Goal: Task Accomplishment & Management: Manage account settings

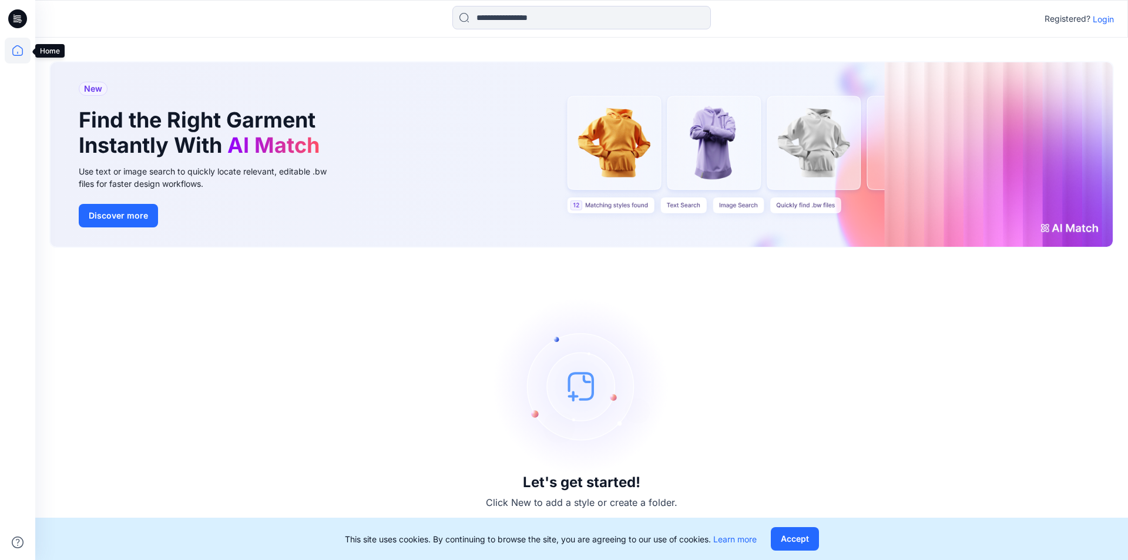
click at [17, 52] on icon at bounding box center [18, 51] width 26 height 26
click at [16, 52] on icon at bounding box center [18, 51] width 26 height 26
click at [1104, 19] on p "Login" at bounding box center [1103, 19] width 21 height 12
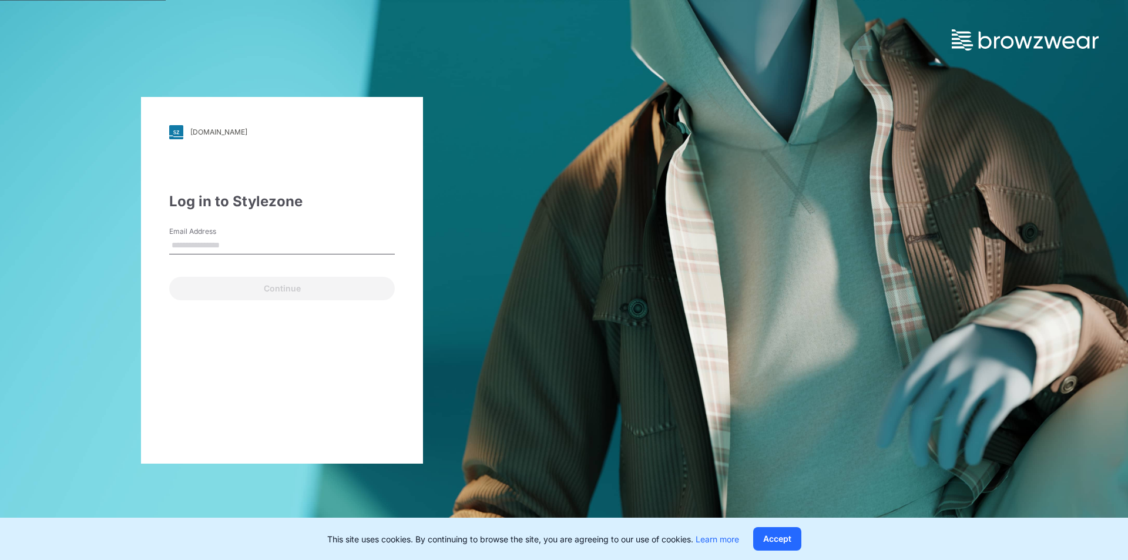
click at [243, 247] on input "Email Address" at bounding box center [282, 246] width 226 height 18
type input "**********"
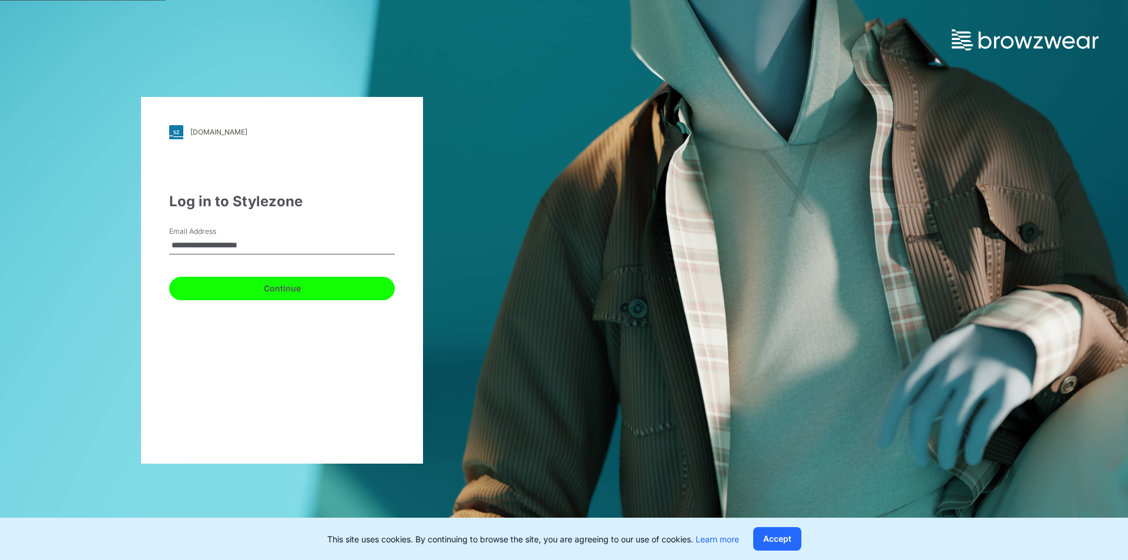
click at [287, 289] on button "Continue" at bounding box center [282, 289] width 226 height 24
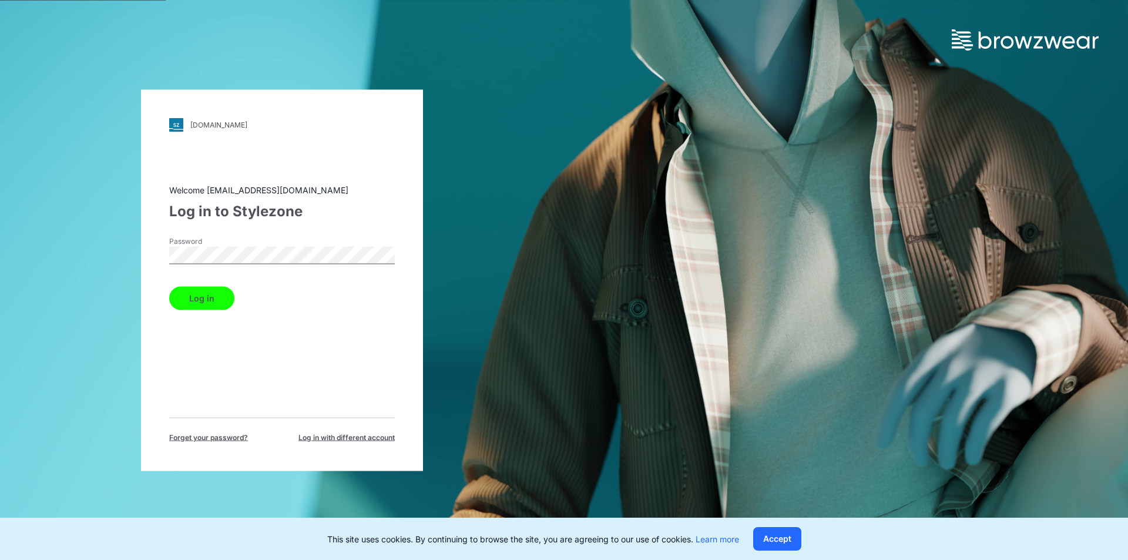
click at [216, 300] on button "Log in" at bounding box center [201, 298] width 65 height 24
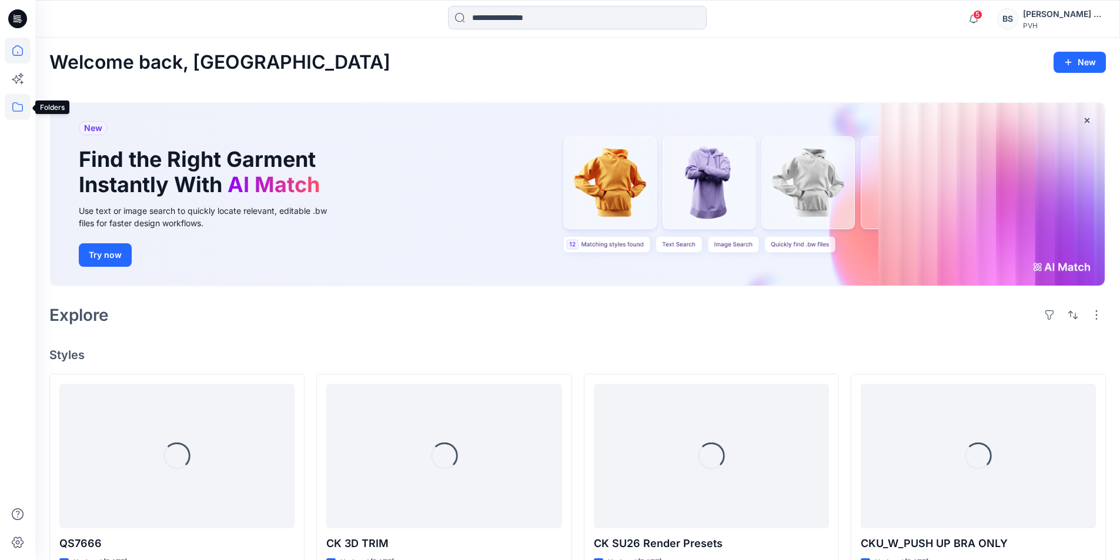
click at [18, 108] on icon at bounding box center [18, 107] width 26 height 26
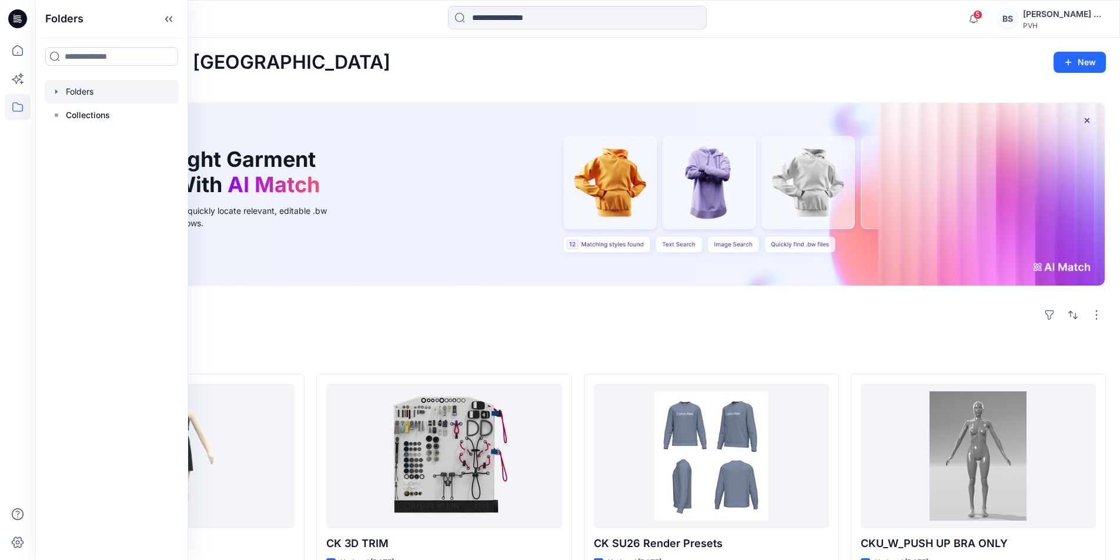
click at [88, 96] on div at bounding box center [112, 92] width 134 height 24
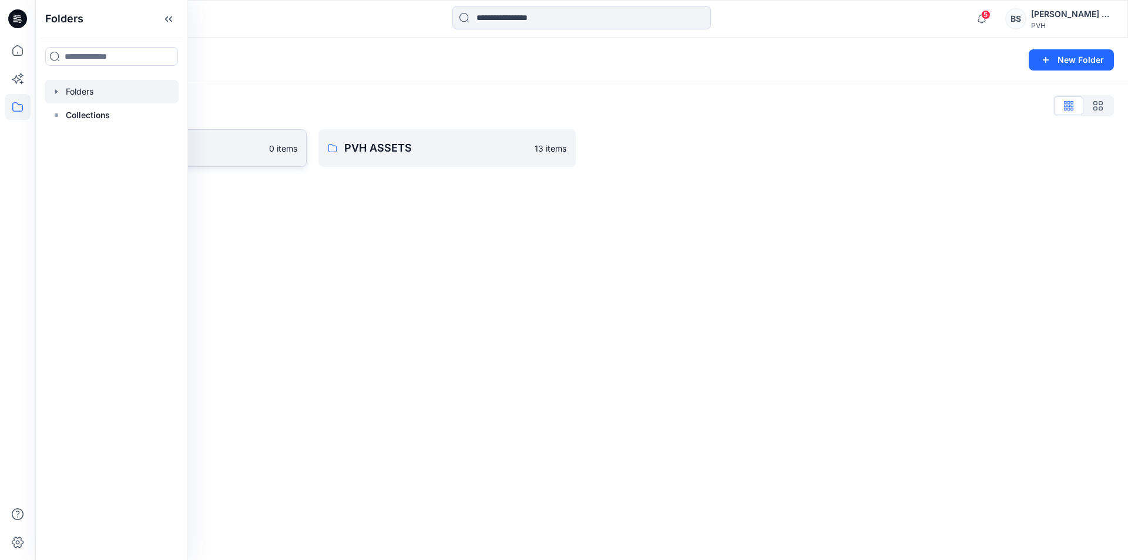
click at [230, 156] on link "[PERSON_NAME] 0 items" at bounding box center [177, 148] width 257 height 38
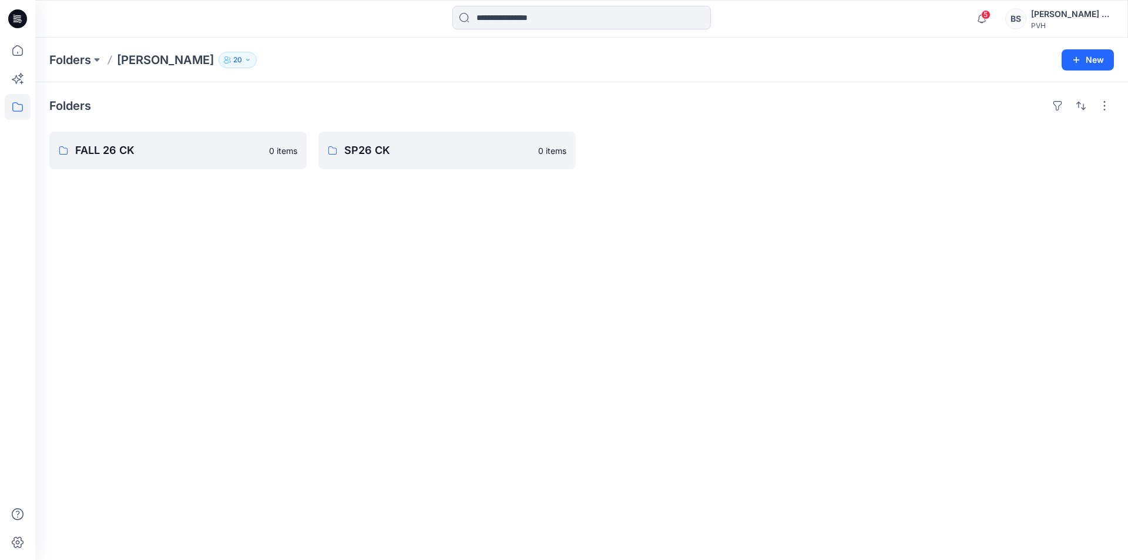
click at [1027, 18] on div "BS" at bounding box center [1016, 18] width 21 height 21
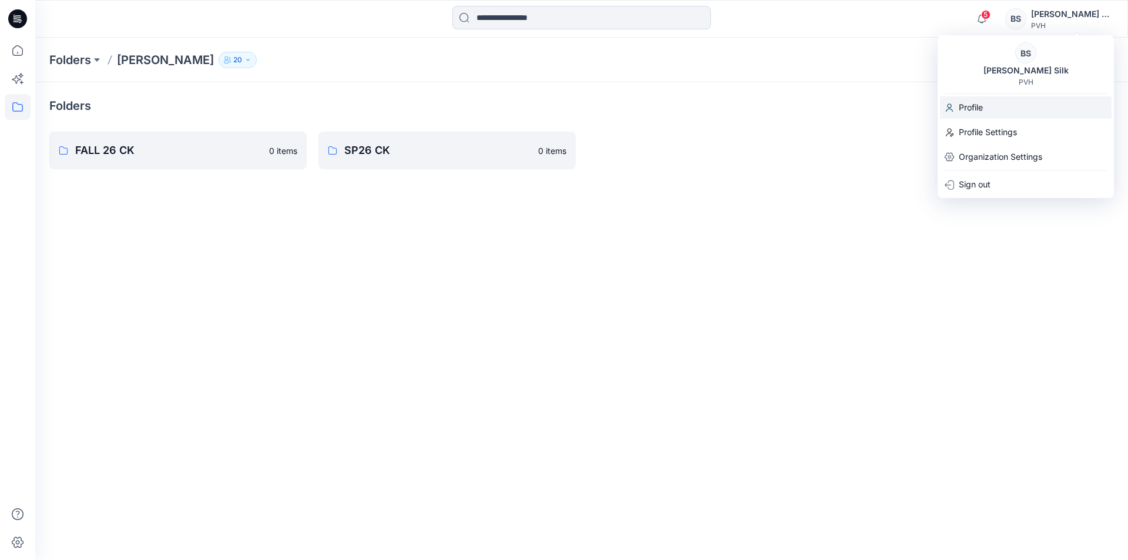
click at [994, 103] on div "Profile" at bounding box center [1026, 107] width 172 height 22
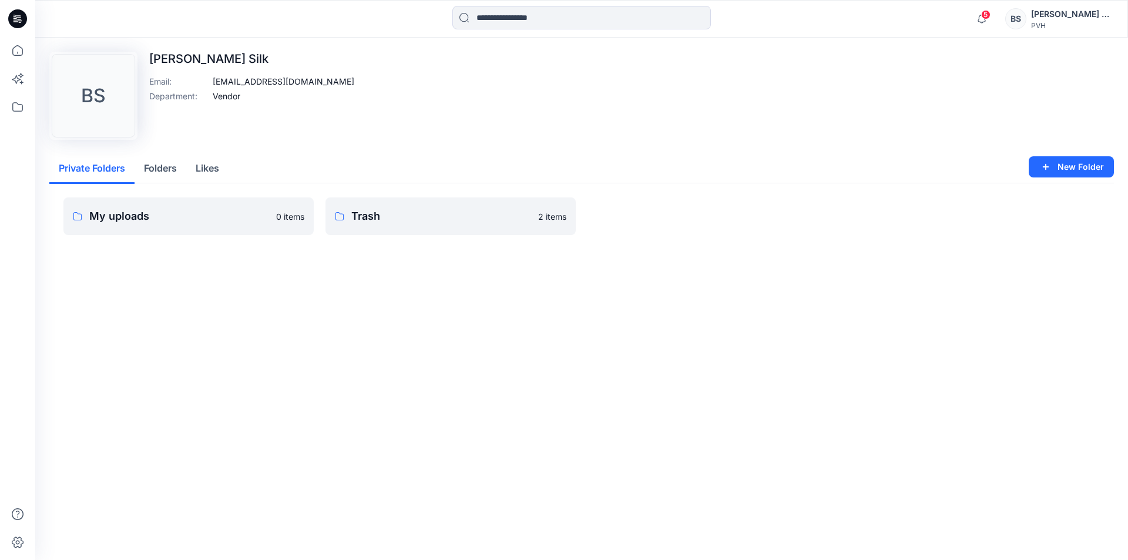
click at [189, 52] on p "[PERSON_NAME] Silk" at bounding box center [251, 59] width 205 height 14
click at [219, 58] on p "[PERSON_NAME] Silk" at bounding box center [251, 59] width 205 height 14
click at [190, 66] on div "[PERSON_NAME] Silk Email : [EMAIL_ADDRESS][DOMAIN_NAME] Department : Vendor" at bounding box center [251, 96] width 205 height 88
click at [223, 60] on p "[PERSON_NAME] Silk" at bounding box center [251, 59] width 205 height 14
click at [216, 59] on p "[PERSON_NAME] Silk" at bounding box center [251, 59] width 205 height 14
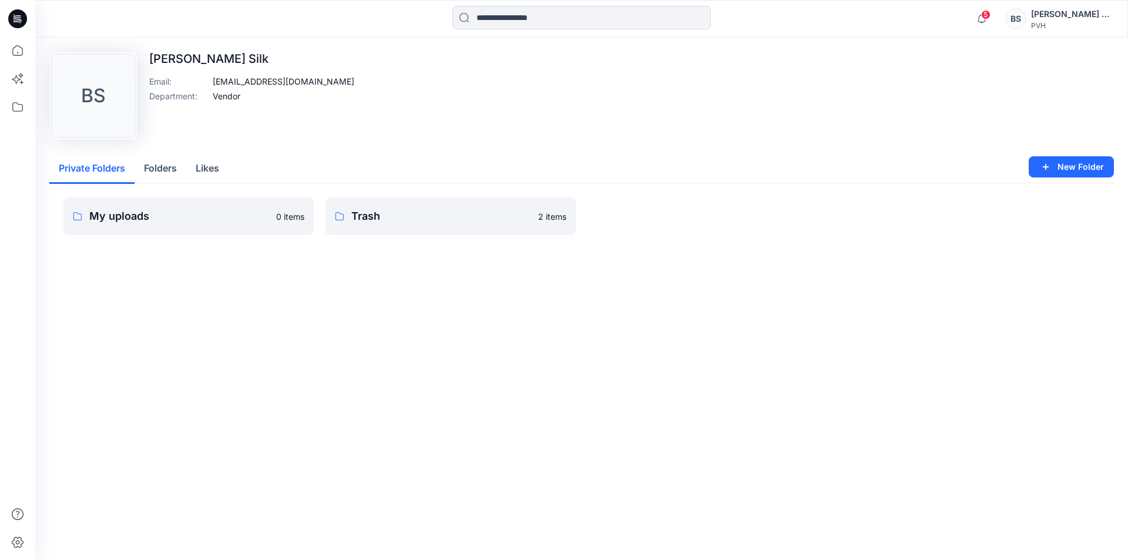
click at [235, 93] on p "Vendor" at bounding box center [227, 96] width 28 height 12
click at [197, 102] on p "Department :" at bounding box center [178, 96] width 59 height 12
click at [1027, 22] on div "BS" at bounding box center [1016, 18] width 21 height 21
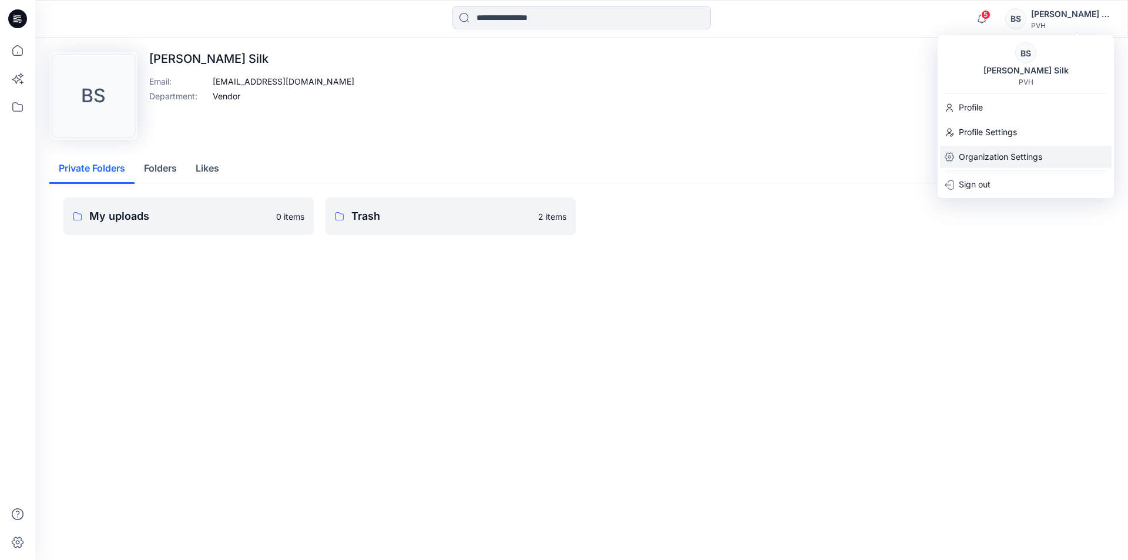
click at [998, 156] on p "Organization Settings" at bounding box center [1000, 157] width 83 height 22
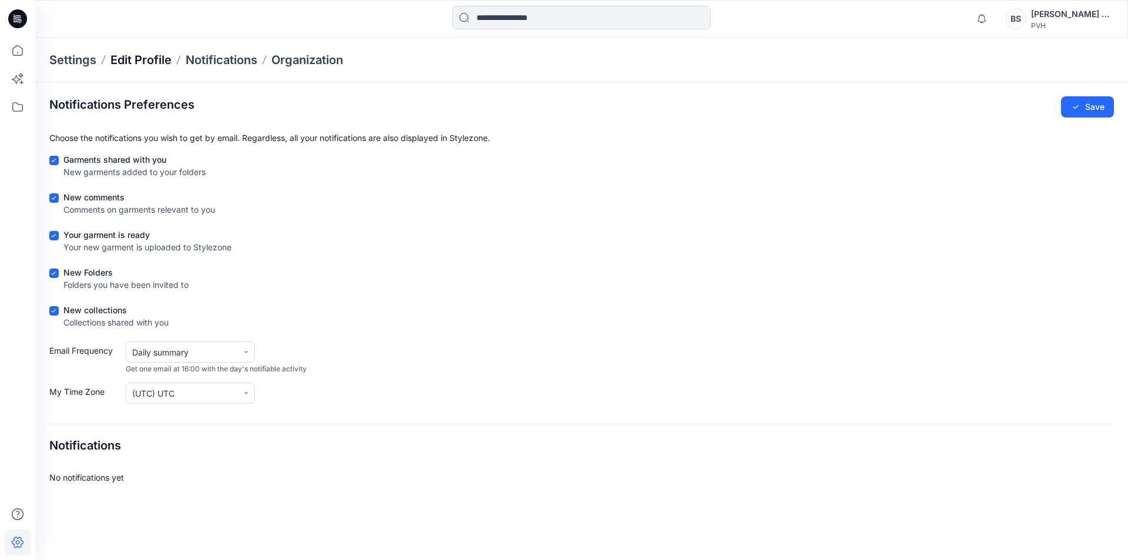
click at [136, 53] on p "Edit Profile" at bounding box center [140, 60] width 61 height 16
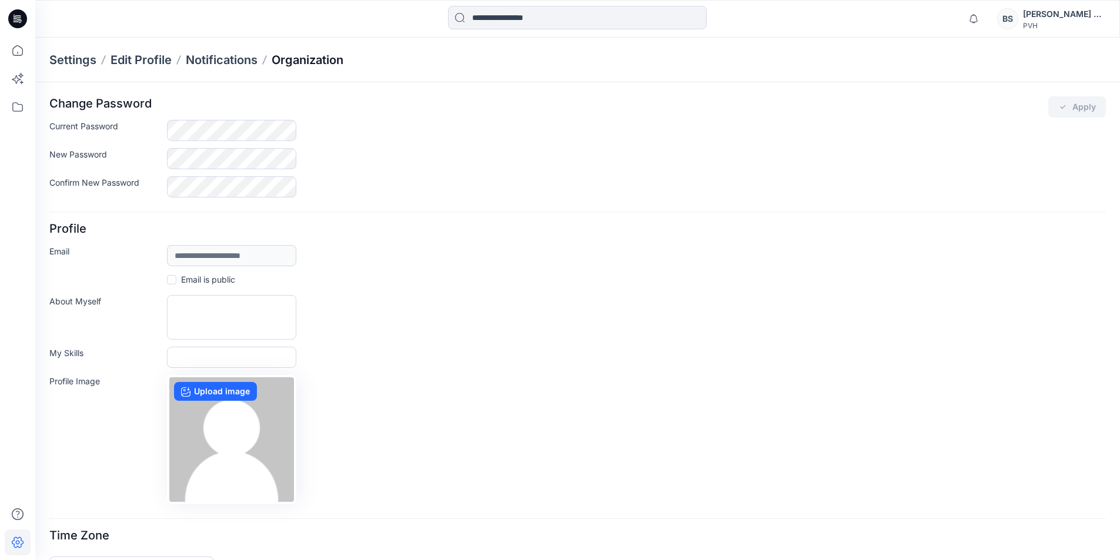
click at [324, 62] on p "Organization" at bounding box center [308, 60] width 72 height 16
click at [309, 61] on p "Organization" at bounding box center [308, 60] width 72 height 16
click at [313, 60] on p "Organization" at bounding box center [308, 60] width 72 height 16
click at [76, 60] on p "Settings" at bounding box center [72, 60] width 47 height 16
click at [310, 61] on p "Organization" at bounding box center [308, 60] width 72 height 16
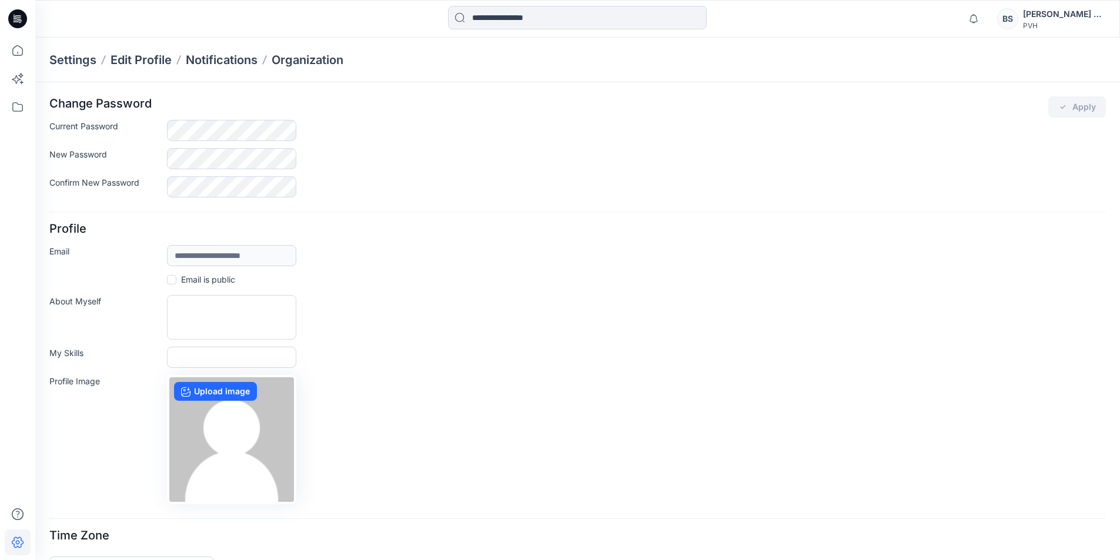
click at [1071, 16] on div "[PERSON_NAME] Silk" at bounding box center [1064, 14] width 82 height 14
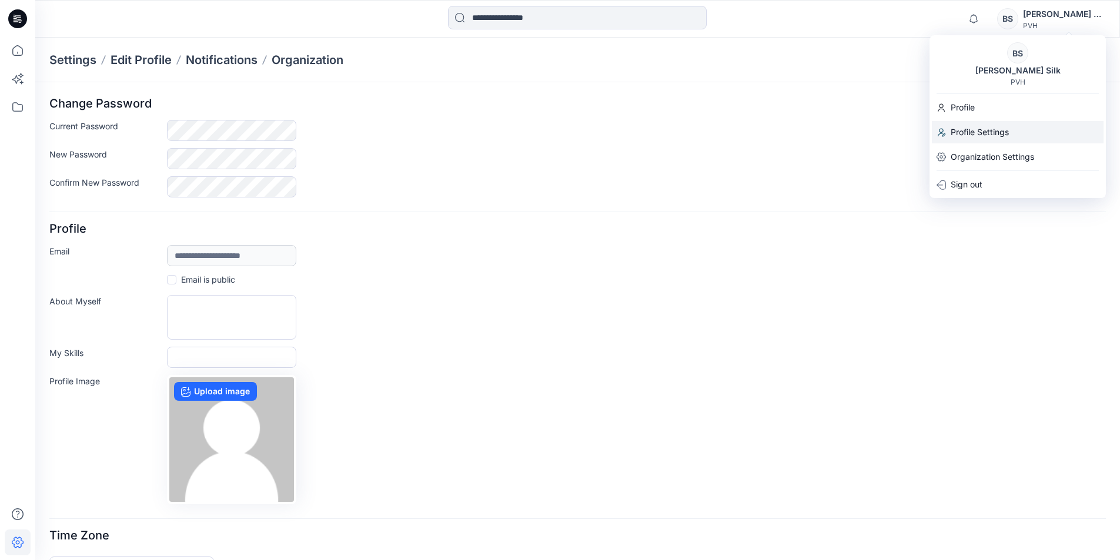
click at [979, 132] on p "Profile Settings" at bounding box center [979, 132] width 58 height 22
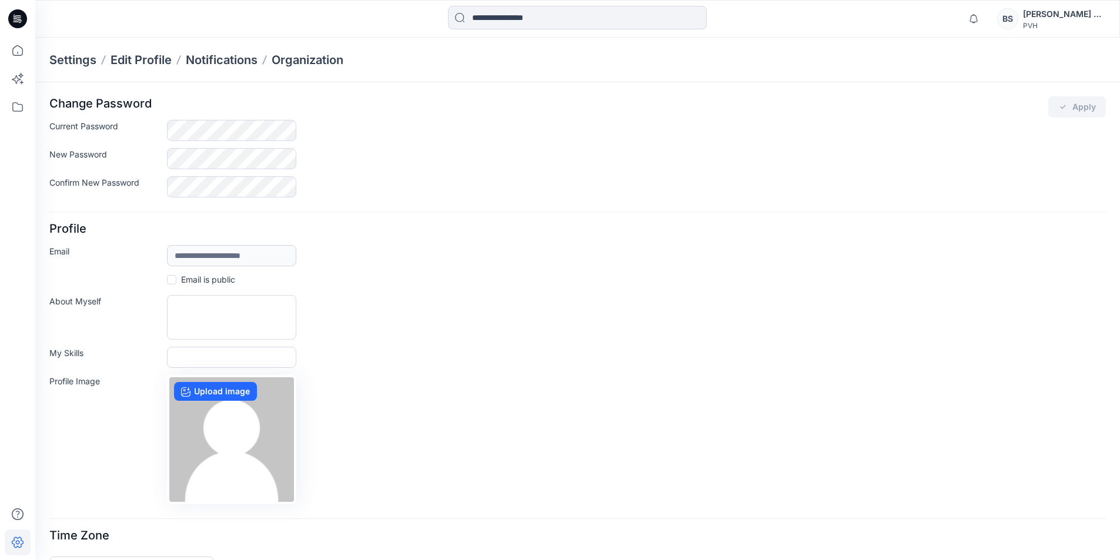
click at [536, 115] on div "Change Password Apply" at bounding box center [577, 106] width 1056 height 21
click at [20, 545] on icon at bounding box center [18, 543] width 26 height 26
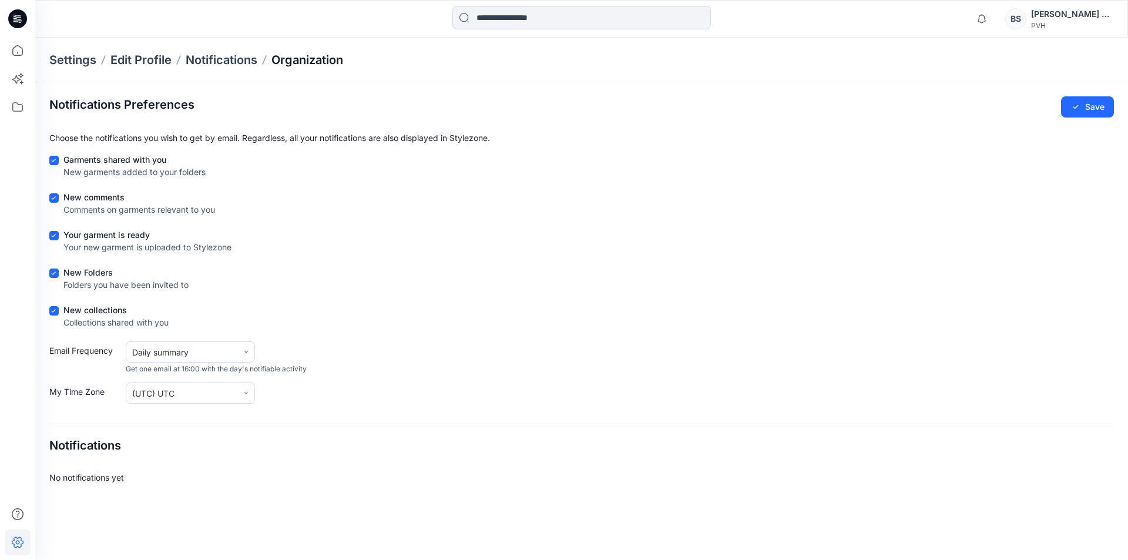
click at [310, 59] on p "Organization" at bounding box center [308, 60] width 72 height 16
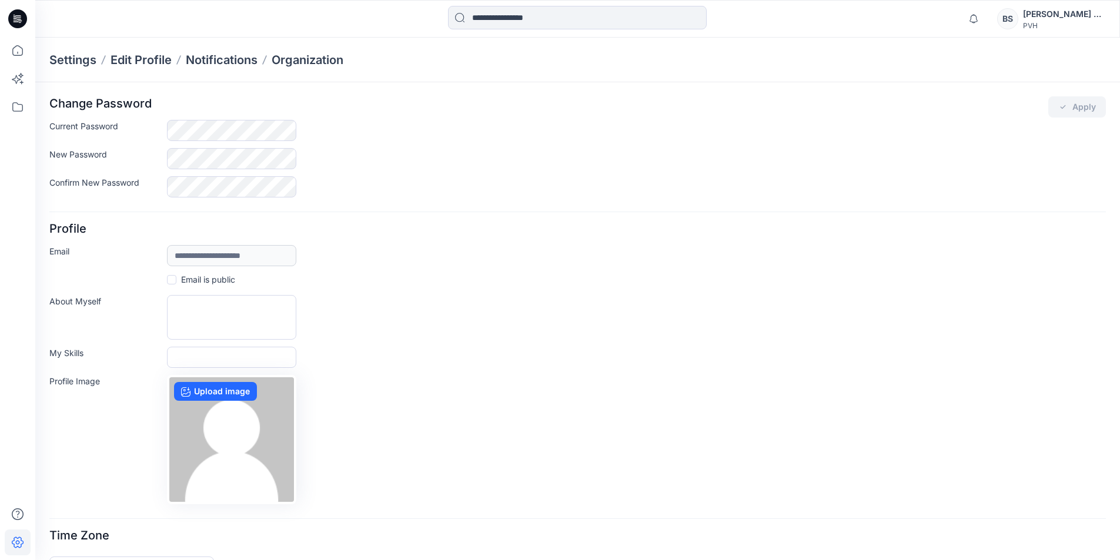
click at [81, 60] on p "Settings" at bounding box center [72, 60] width 47 height 16
click at [1071, 15] on div "[PERSON_NAME] Silk" at bounding box center [1064, 14] width 82 height 14
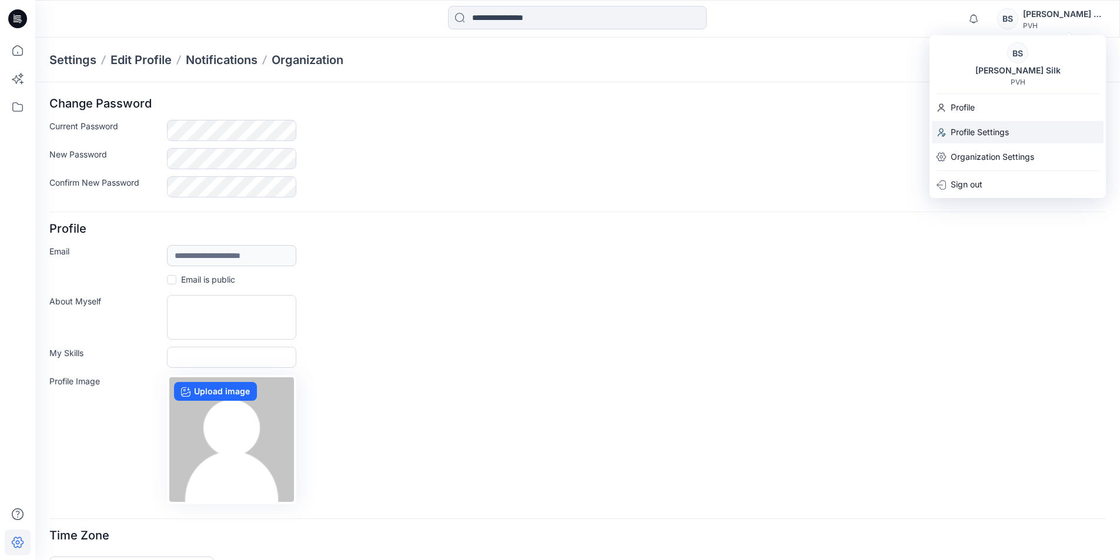
click at [990, 132] on p "Profile Settings" at bounding box center [979, 132] width 58 height 22
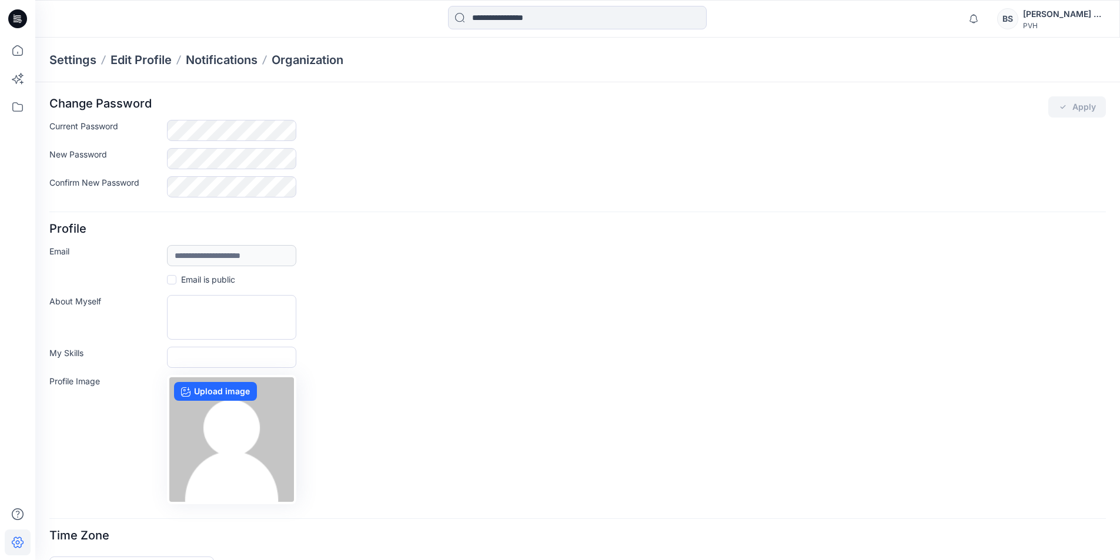
click at [1082, 14] on div "[PERSON_NAME] Silk" at bounding box center [1064, 14] width 82 height 14
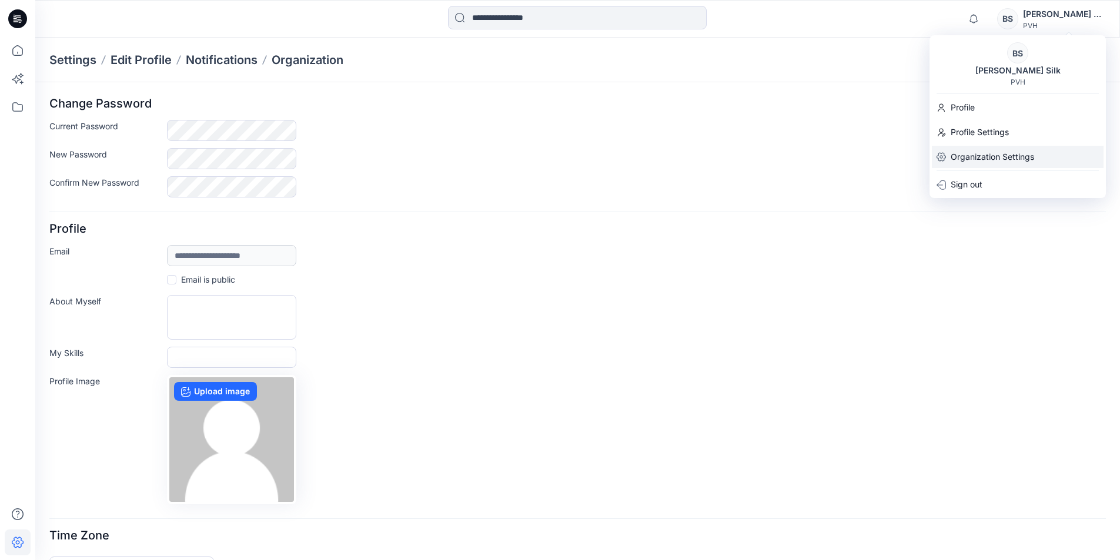
click at [997, 158] on p "Organization Settings" at bounding box center [991, 157] width 83 height 22
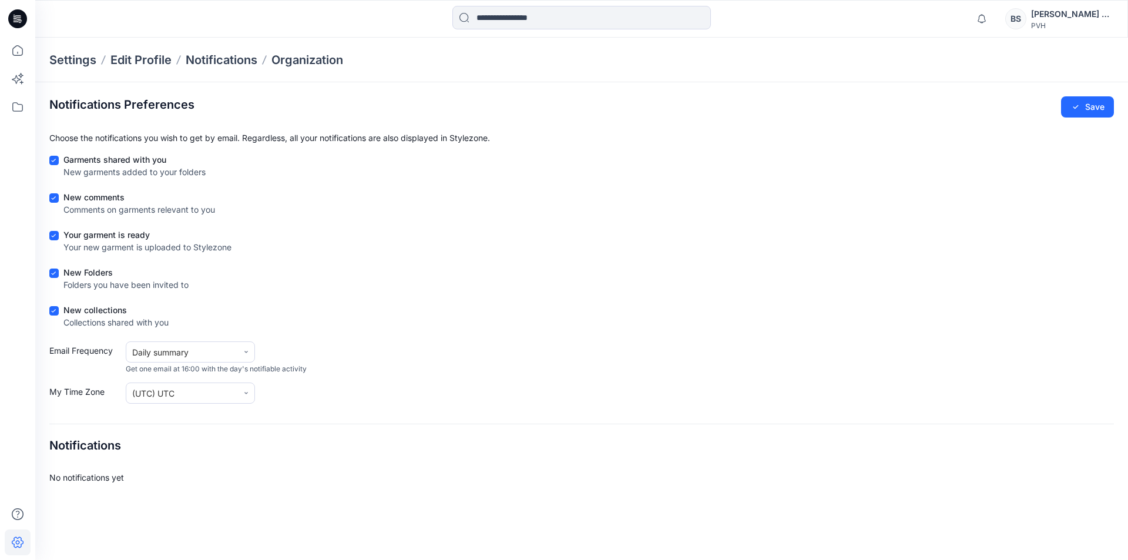
click at [1091, 14] on div "[PERSON_NAME] Silk" at bounding box center [1072, 14] width 82 height 14
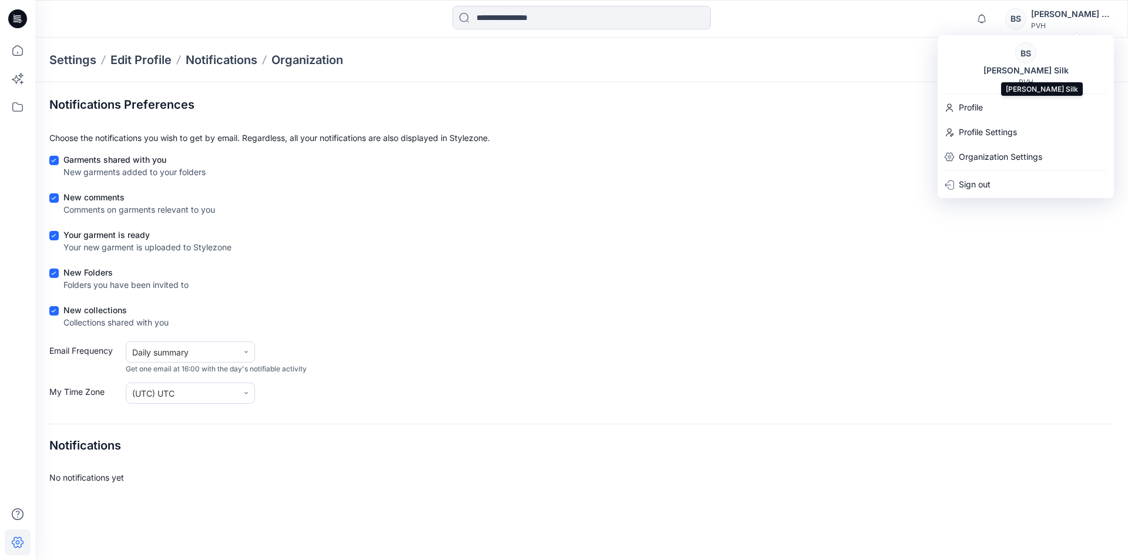
click at [1028, 68] on div "[PERSON_NAME] Silk" at bounding box center [1026, 70] width 99 height 14
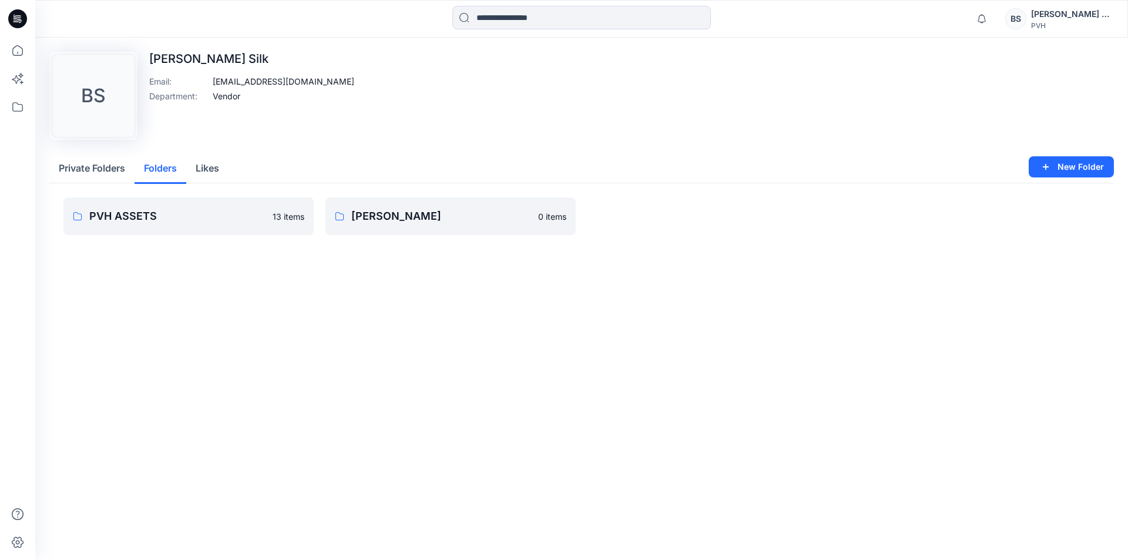
click at [162, 169] on button "Folders" at bounding box center [161, 169] width 52 height 30
click at [218, 168] on button "Likes" at bounding box center [207, 169] width 42 height 30
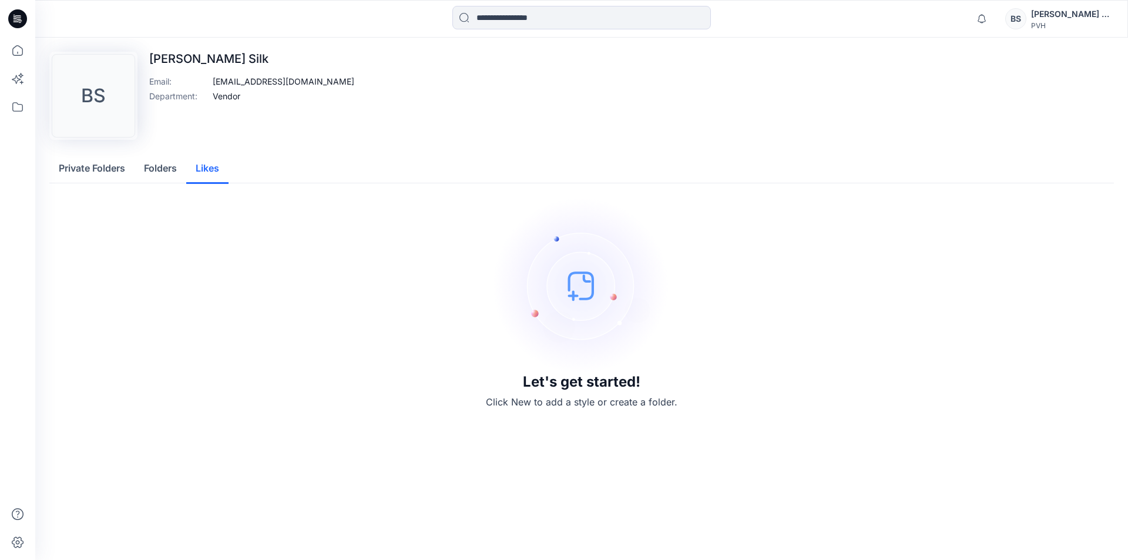
click at [99, 172] on button "Private Folders" at bounding box center [91, 169] width 85 height 30
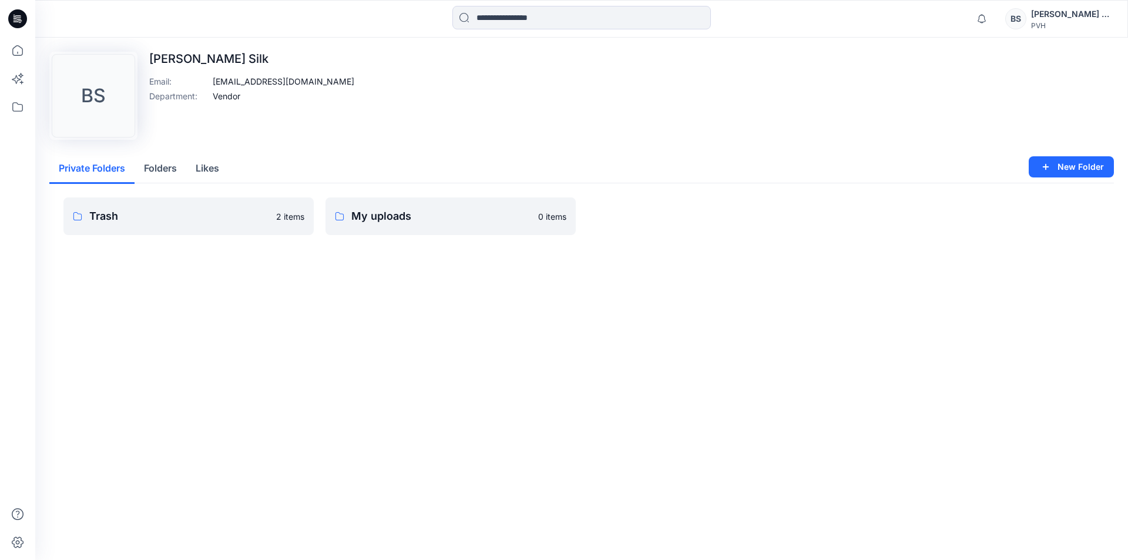
click at [200, 57] on p "[PERSON_NAME] Silk" at bounding box center [251, 59] width 205 height 14
click at [212, 57] on p "[PERSON_NAME] Silk" at bounding box center [251, 59] width 205 height 14
click at [215, 58] on p "[PERSON_NAME] Silk" at bounding box center [251, 59] width 205 height 14
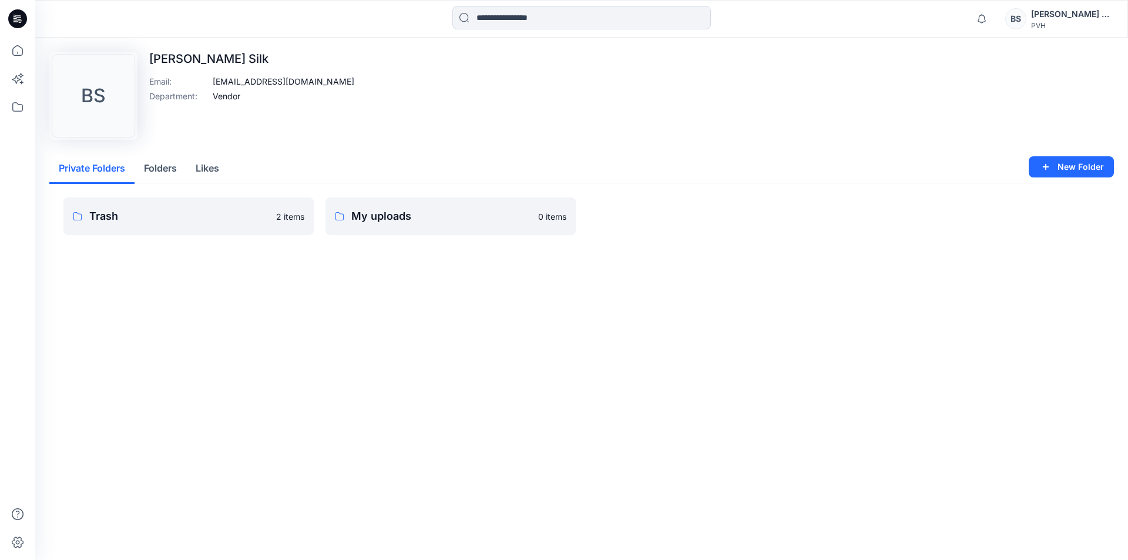
click at [540, 104] on div "Upload Image [PERSON_NAME] Silk Email : [EMAIL_ADDRESS][DOMAIN_NAME] Department…" at bounding box center [581, 96] width 1065 height 88
click at [20, 108] on icon at bounding box center [18, 107] width 26 height 26
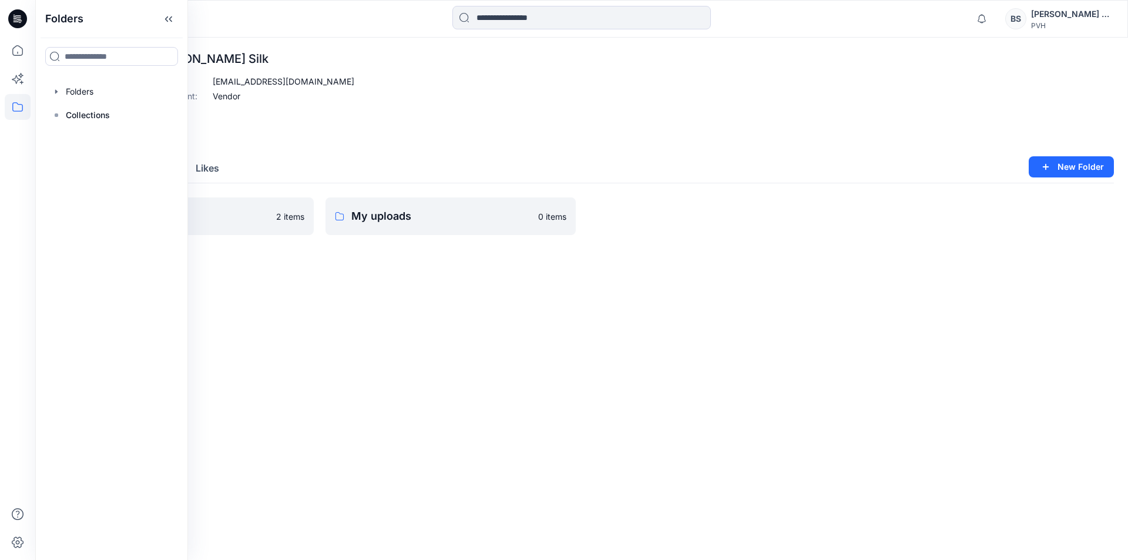
click at [19, 108] on icon at bounding box center [18, 107] width 26 height 26
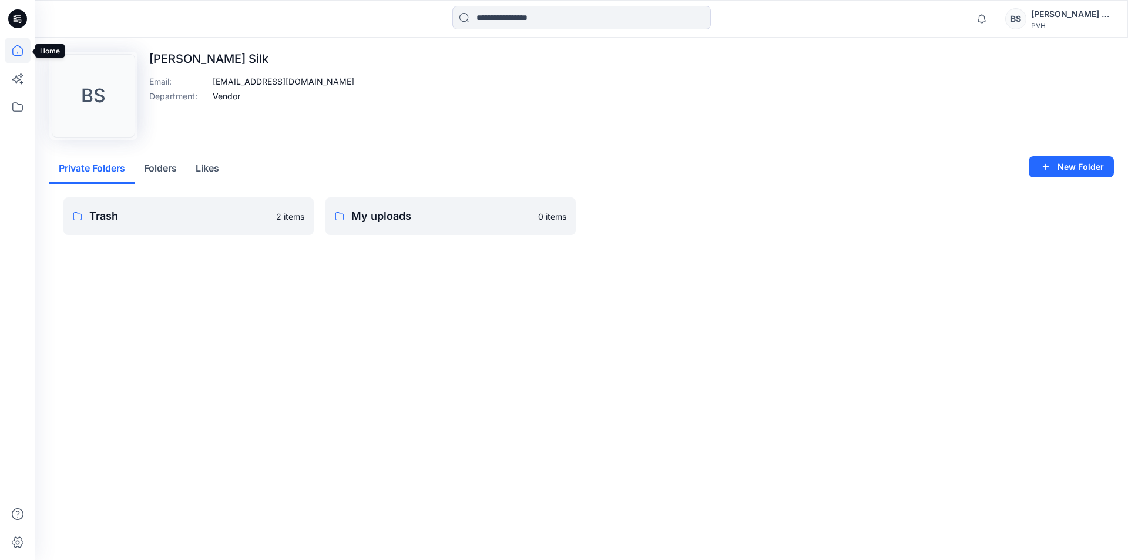
click at [19, 55] on icon at bounding box center [17, 50] width 11 height 11
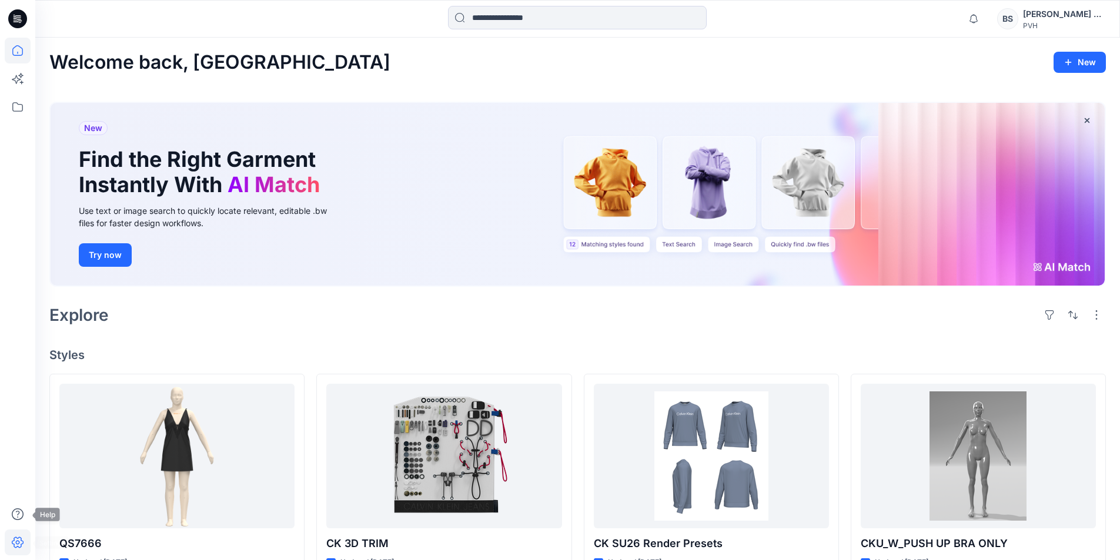
click at [16, 540] on icon at bounding box center [18, 543] width 26 height 26
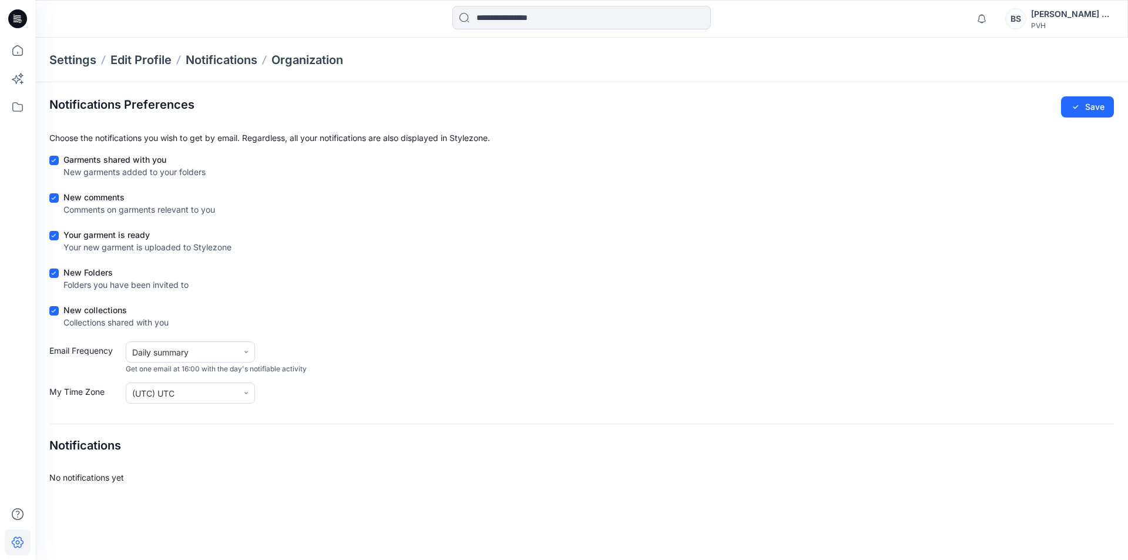
click at [1027, 18] on div "BS" at bounding box center [1016, 18] width 21 height 21
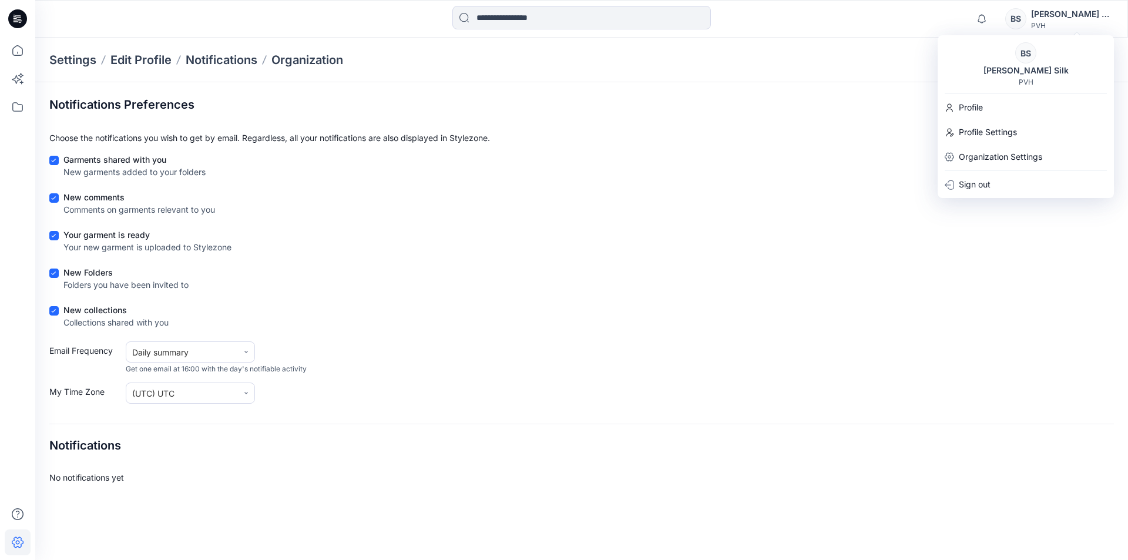
click at [798, 203] on div "New comments Comments on garments relevant to you" at bounding box center [581, 205] width 1065 height 29
